Goal: Information Seeking & Learning: Understand process/instructions

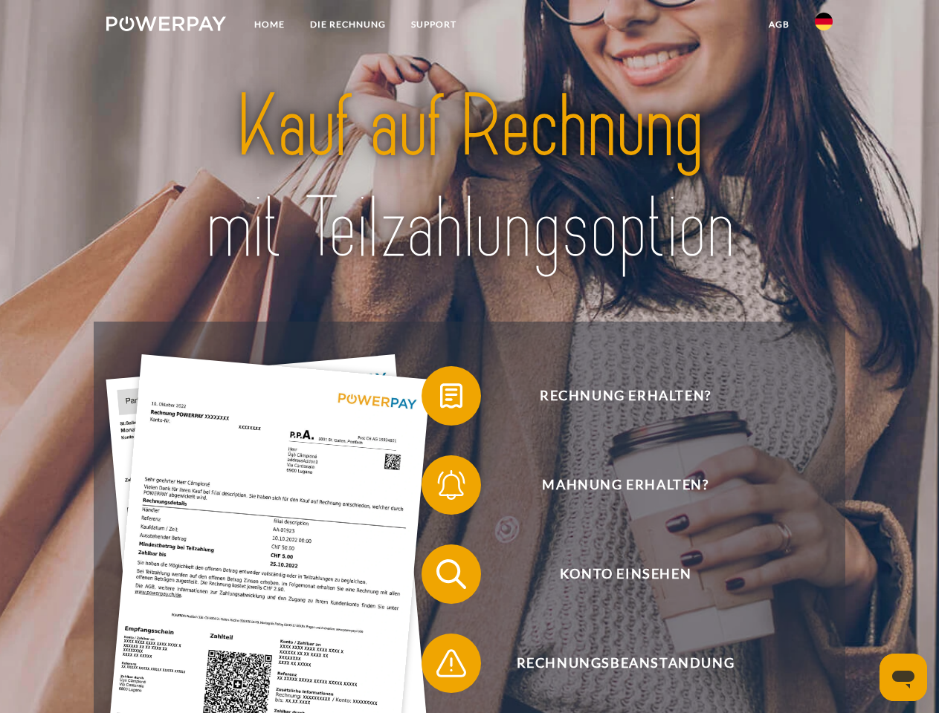
click at [166, 26] on img at bounding box center [166, 23] width 120 height 15
click at [823, 26] on img at bounding box center [824, 22] width 18 height 18
click at [778, 25] on link "agb" at bounding box center [779, 24] width 46 height 27
click at [440, 399] on span at bounding box center [429, 396] width 74 height 74
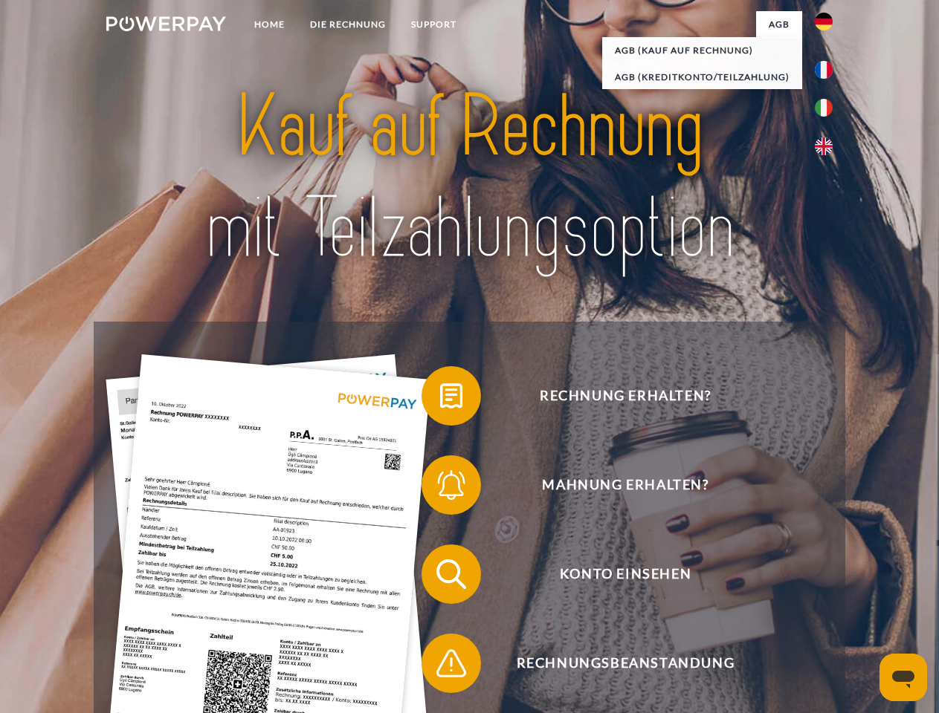
click at [440, 488] on span at bounding box center [429, 485] width 74 height 74
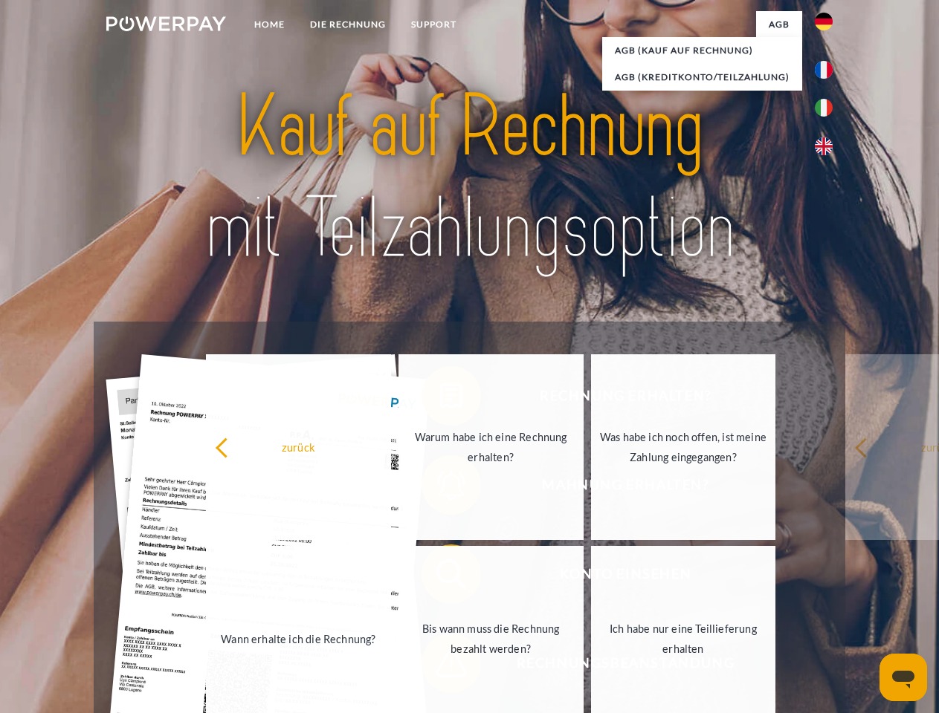
click at [440, 577] on link "Bis wann muss die Rechnung bezahlt werden?" at bounding box center [490, 639] width 185 height 186
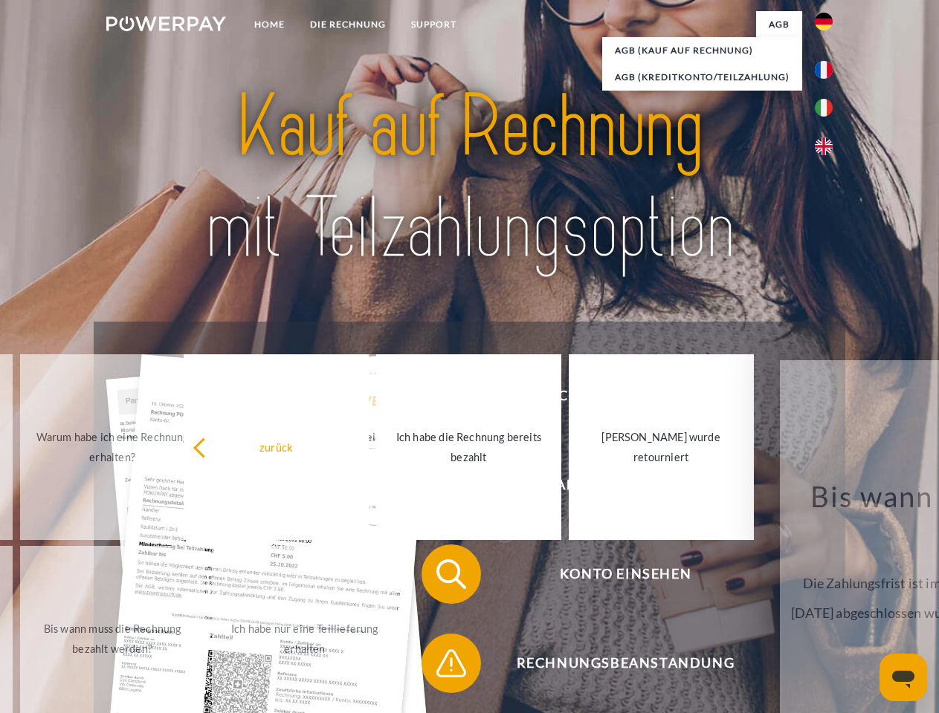
click at [440, 667] on span at bounding box center [429, 664] width 74 height 74
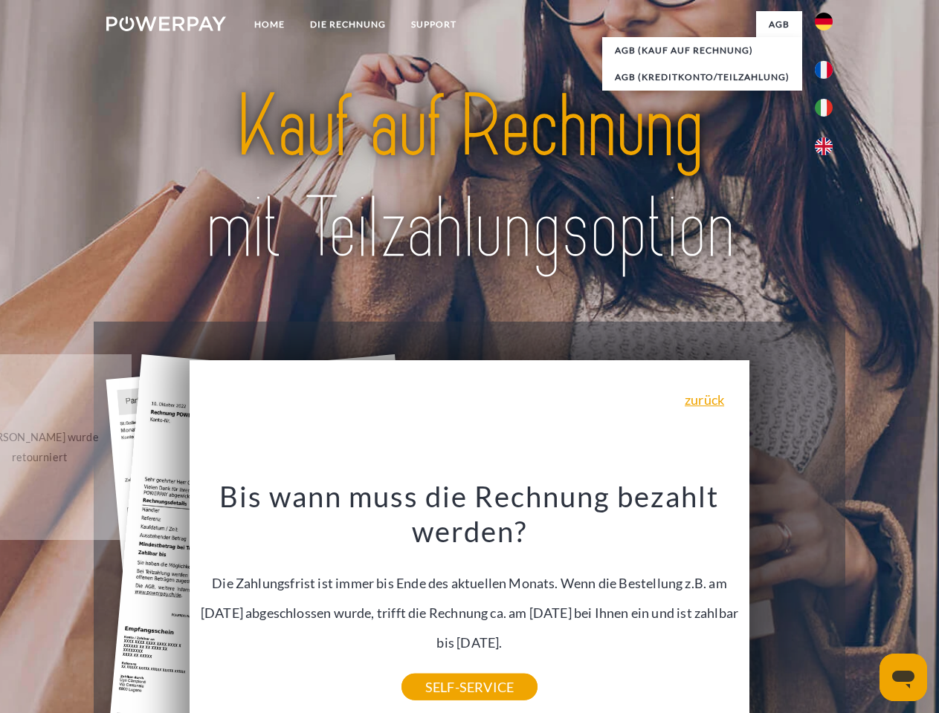
click at [903, 678] on icon "Messaging-Fenster öffnen" at bounding box center [903, 680] width 22 height 18
